Goal: Task Accomplishment & Management: Use online tool/utility

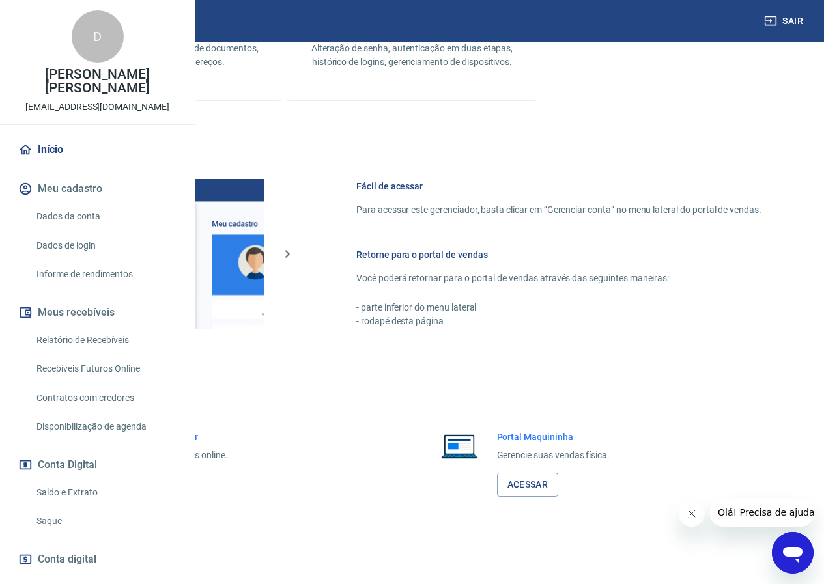
scroll to position [485, 0]
click at [174, 485] on link "Acessar" at bounding box center [143, 485] width 62 height 24
click at [174, 479] on link "Acessar" at bounding box center [143, 485] width 62 height 24
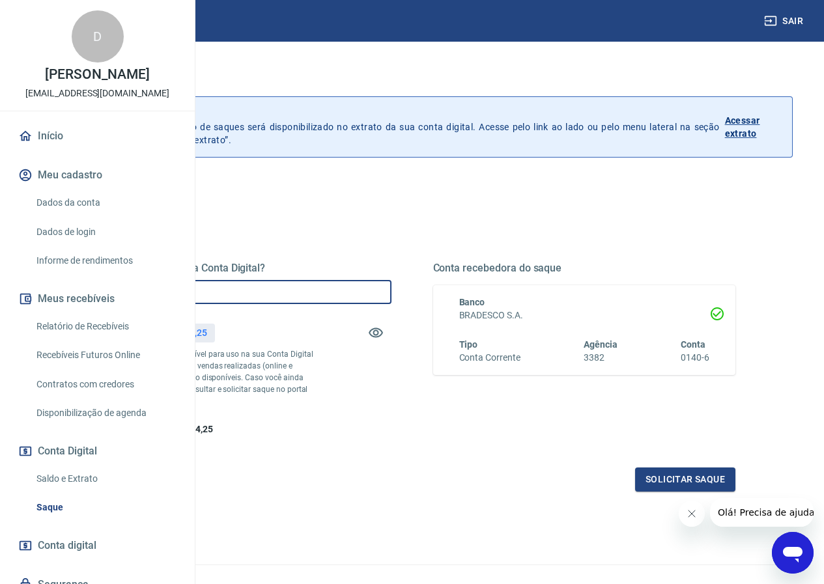
click at [365, 289] on input "R$ 0,00" at bounding box center [240, 292] width 303 height 24
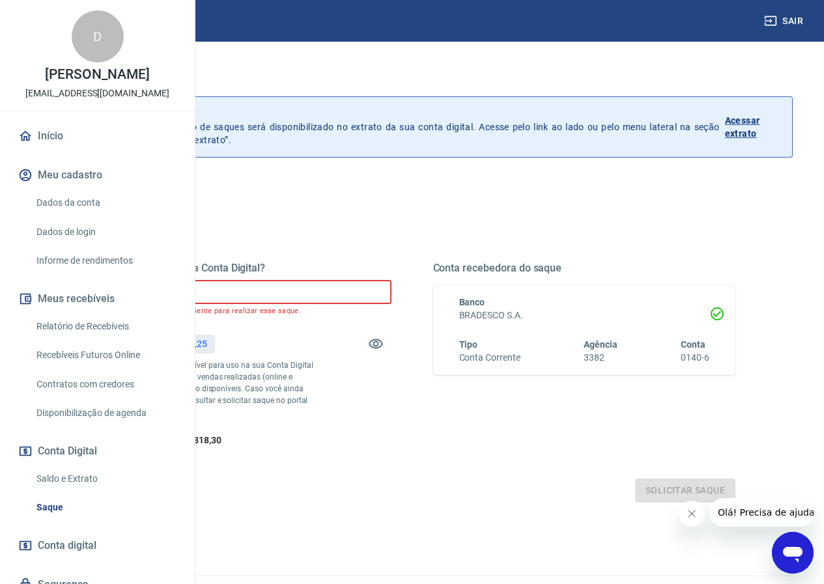
click at [309, 290] on input "R$ 64.242,55" at bounding box center [240, 292] width 303 height 24
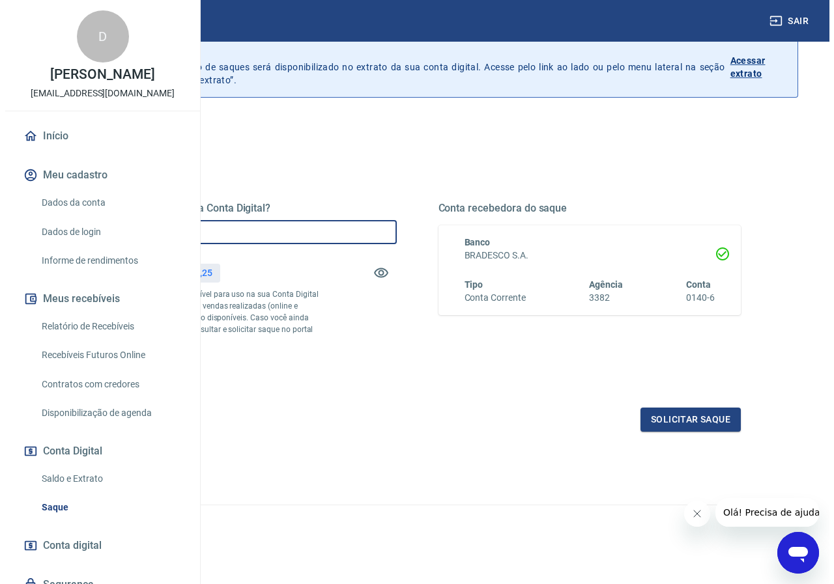
scroll to position [83, 0]
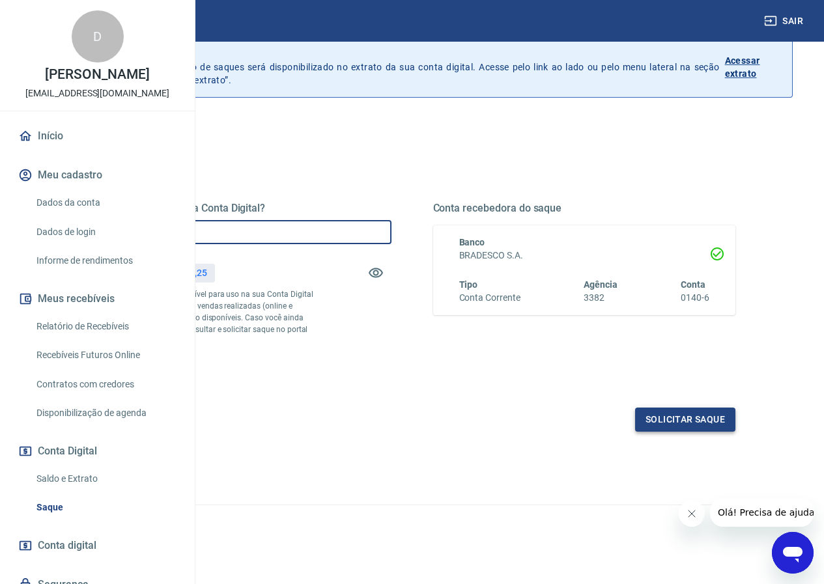
type input "R$ 6.424,25"
click at [674, 419] on button "Solicitar saque" at bounding box center [685, 420] width 100 height 24
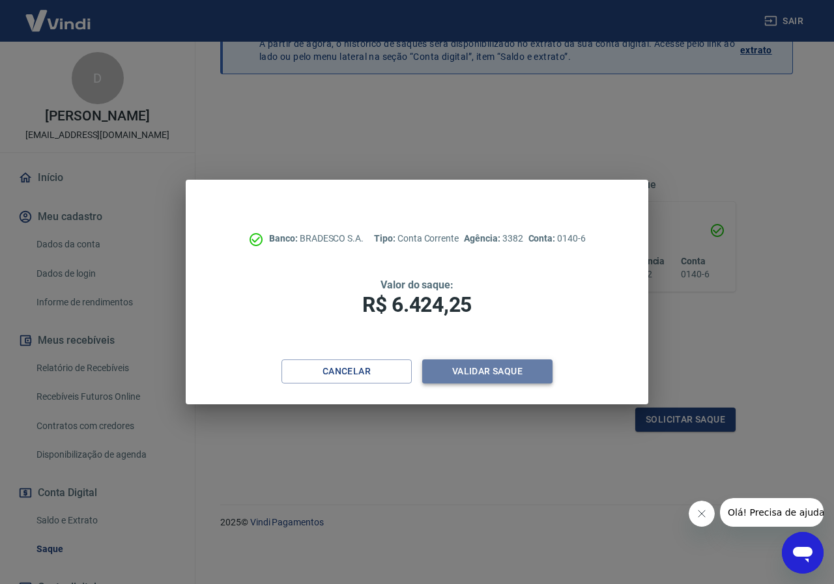
click at [449, 374] on button "Validar saque" at bounding box center [487, 371] width 130 height 24
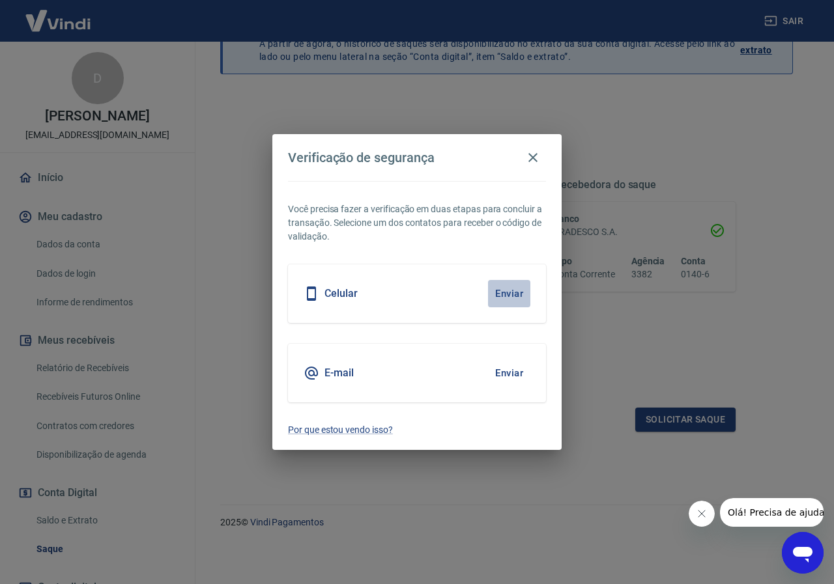
click at [503, 296] on button "Enviar" at bounding box center [509, 293] width 42 height 27
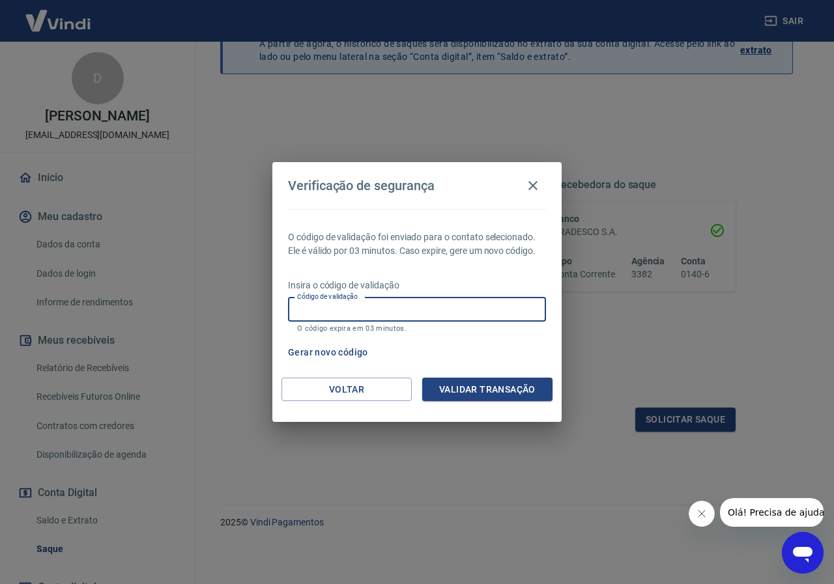
click at [364, 303] on input "Código de validação" at bounding box center [417, 310] width 258 height 24
type input "746933"
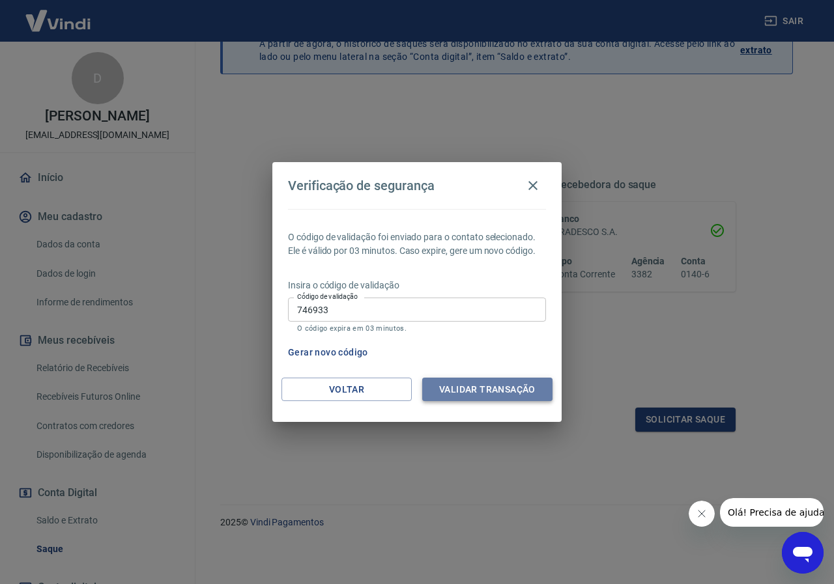
click at [495, 393] on button "Validar transação" at bounding box center [487, 390] width 130 height 24
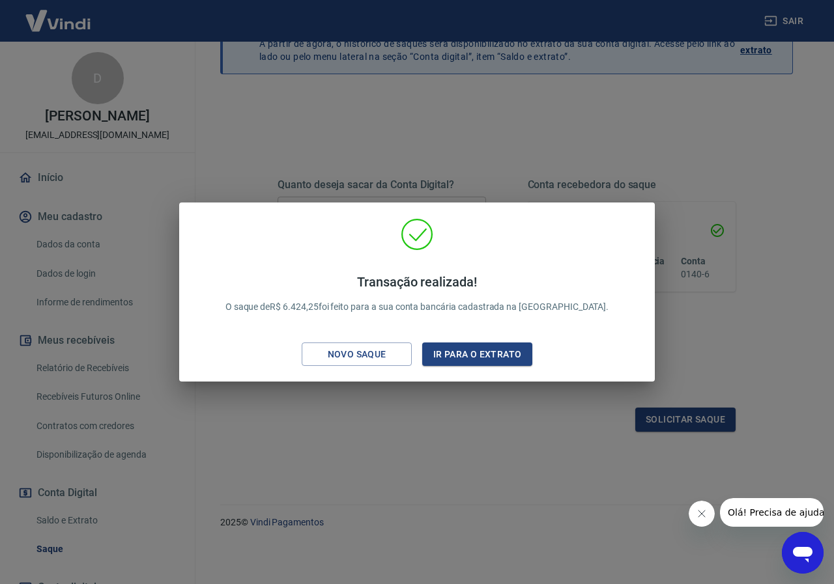
click at [749, 143] on div "Transação realizada! O saque de R$ 6.424,25 foi feito para a sua conta bancária…" at bounding box center [417, 292] width 834 height 584
